Goal: Task Accomplishment & Management: Complete application form

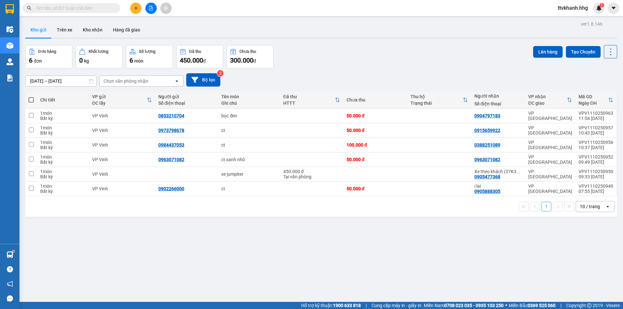
click at [223, 23] on div "Kho gửi Trên xe Kho nhận Hàng đã giao" at bounding box center [321, 30] width 592 height 17
click at [134, 8] on icon "plus" at bounding box center [136, 8] width 5 height 5
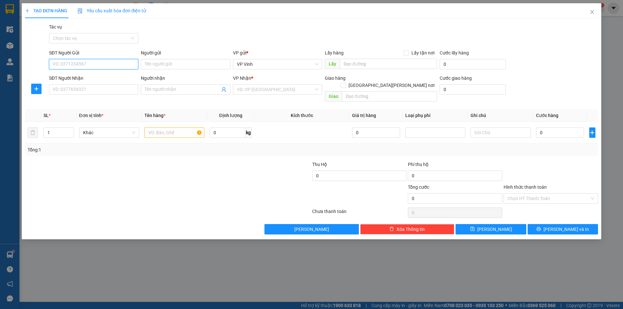
click at [89, 65] on input "SĐT Người Gửi" at bounding box center [93, 64] width 89 height 10
type input "0904369138"
click at [70, 76] on div "0904369138 - Sinh" at bounding box center [93, 77] width 81 height 7
type input "Sinh"
type input "0904369138"
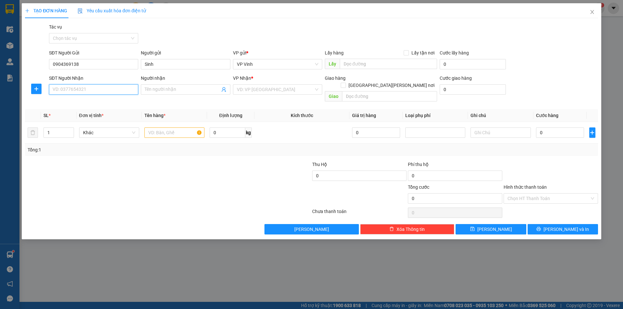
click at [74, 88] on input "SĐT Người Nhận" at bounding box center [93, 89] width 89 height 10
click at [84, 110] on div "0777868707 - [GEOGRAPHIC_DATA]" at bounding box center [93, 112] width 81 height 7
type input "0777868707"
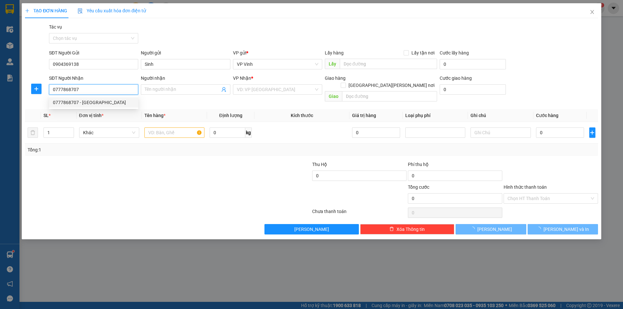
type input "Hải"
type input "[PERSON_NAME]"
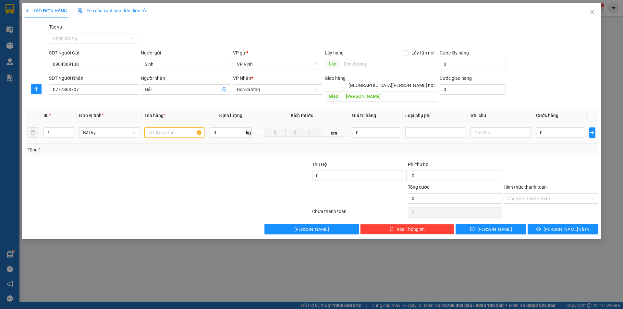
click at [176, 128] on input "text" at bounding box center [174, 133] width 60 height 10
type input "xốp"
click at [559, 130] on input "0" at bounding box center [560, 133] width 48 height 10
type input "5"
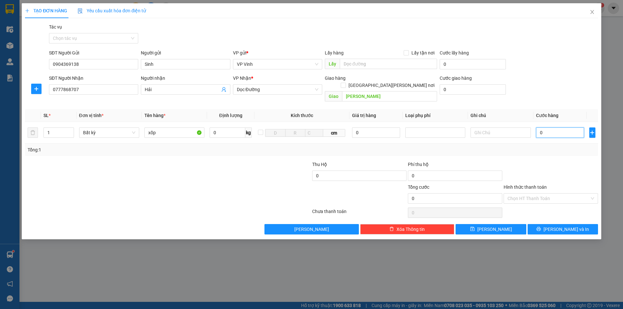
type input "5"
type input "50"
type input "500"
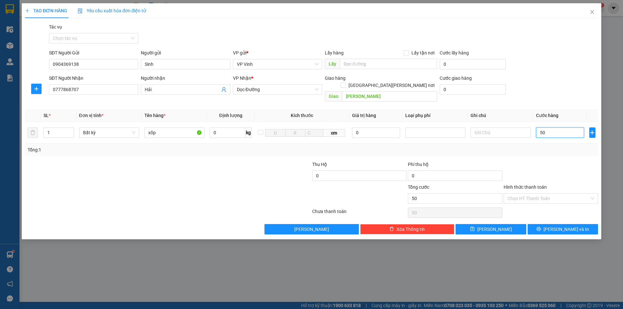
type input "500"
type input "5.000"
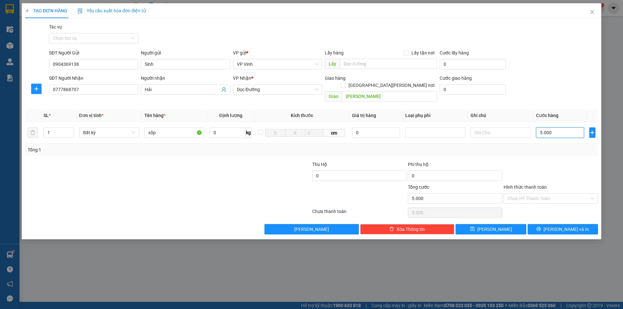
type input "50.000"
click at [545, 194] on input "Hình thức thanh toán" at bounding box center [549, 199] width 82 height 10
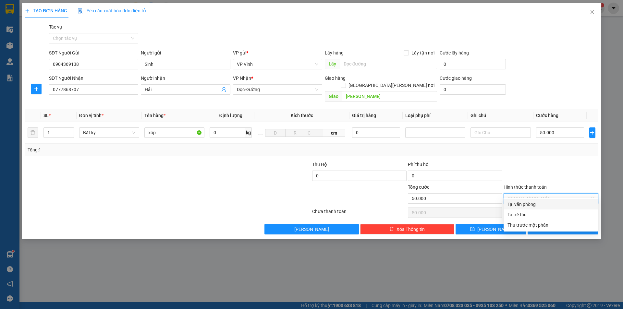
click at [541, 202] on div "Tại văn phòng" at bounding box center [551, 204] width 87 height 7
type input "0"
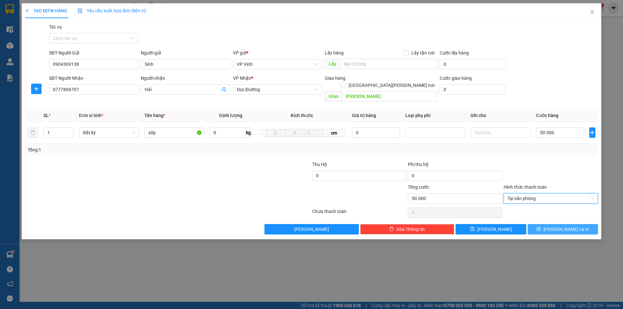
click at [561, 226] on span "[PERSON_NAME] và In" at bounding box center [566, 229] width 45 height 7
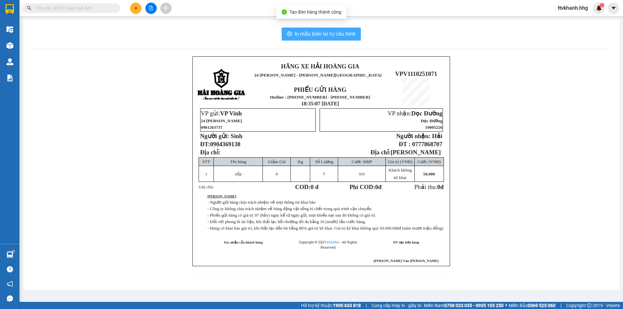
click at [328, 33] on span "In mẫu biên lai tự cấu hình" at bounding box center [325, 34] width 61 height 8
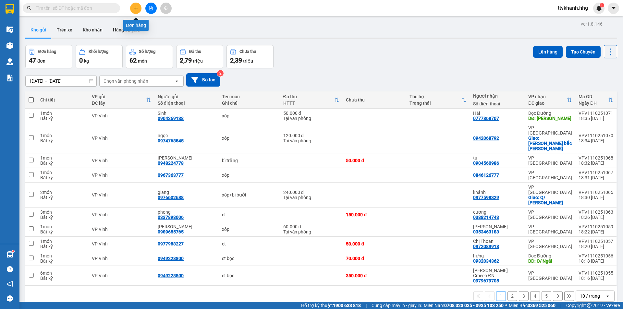
click at [134, 12] on button at bounding box center [135, 8] width 11 height 11
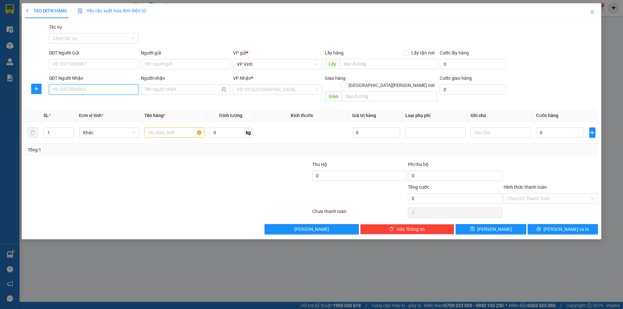
click at [74, 93] on input "SĐT Người Nhận" at bounding box center [93, 89] width 89 height 10
type input "0917500769"
click at [354, 91] on input "text" at bounding box center [389, 96] width 95 height 10
click at [262, 91] on input "search" at bounding box center [275, 90] width 77 height 10
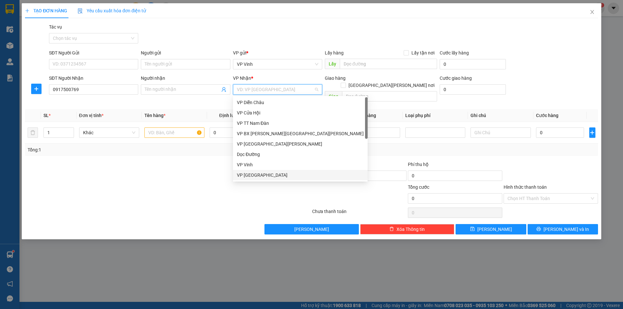
drag, startPoint x: 253, startPoint y: 174, endPoint x: 316, endPoint y: 103, distance: 95.4
click at [254, 173] on div "VP [GEOGRAPHIC_DATA]" at bounding box center [300, 175] width 127 height 7
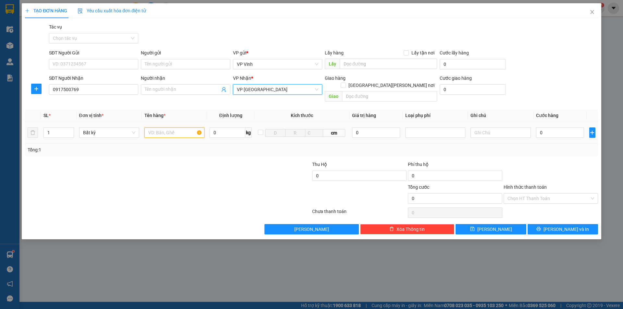
click at [158, 128] on input "text" at bounding box center [174, 133] width 60 height 10
type input "bs"
click at [544, 128] on input "0" at bounding box center [560, 133] width 48 height 10
type input "65"
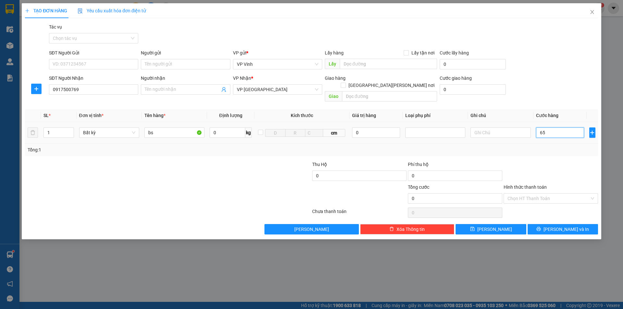
type input "65"
type input "6"
type input "0"
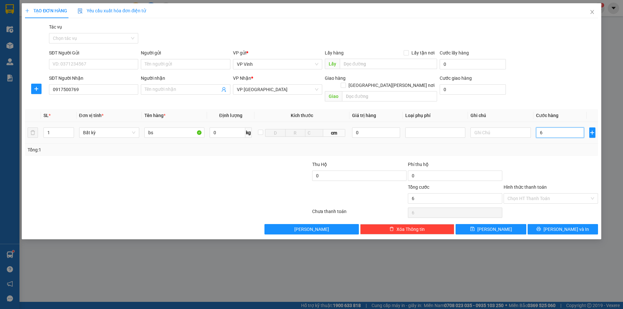
type input "0"
type input "05"
type input "5"
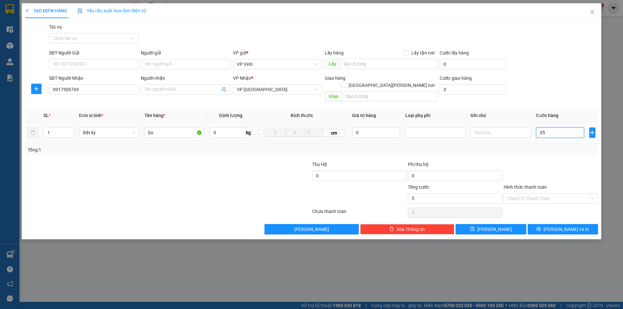
type input "050"
type input "50"
type input "0.500"
type input "500"
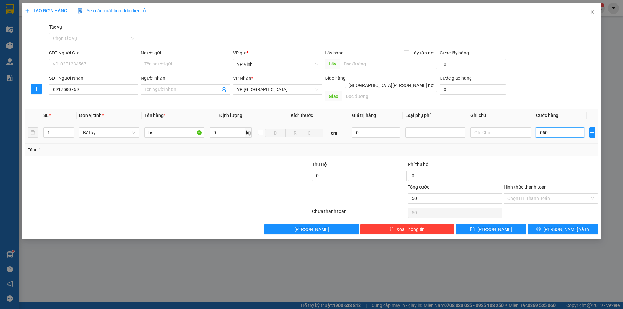
type input "500"
type input "05.000"
type input "5.000"
type input "050.000"
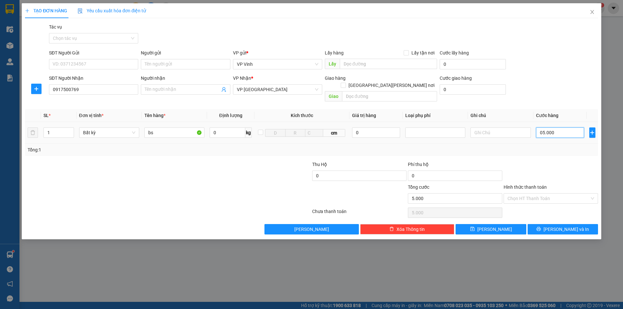
type input "50.000"
click at [575, 226] on span "[PERSON_NAME] và In" at bounding box center [566, 229] width 45 height 7
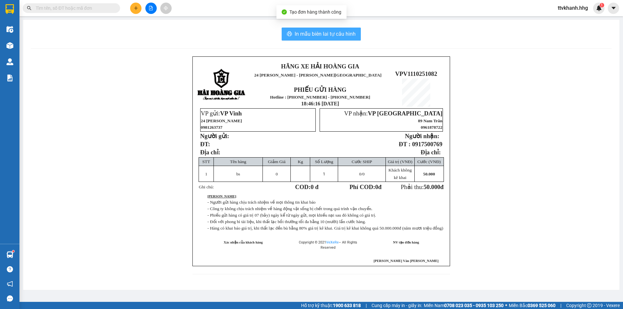
click at [336, 39] on button "In mẫu biên lai tự cấu hình" at bounding box center [321, 34] width 79 height 13
